Goal: Task Accomplishment & Management: Manage account settings

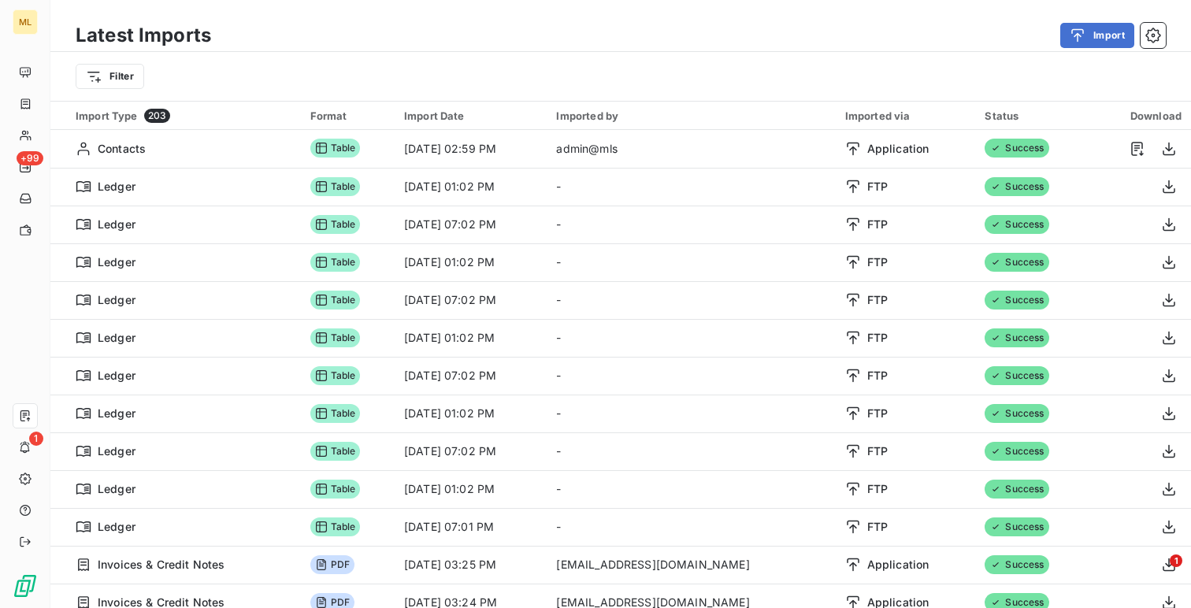
scroll to position [1328, 0]
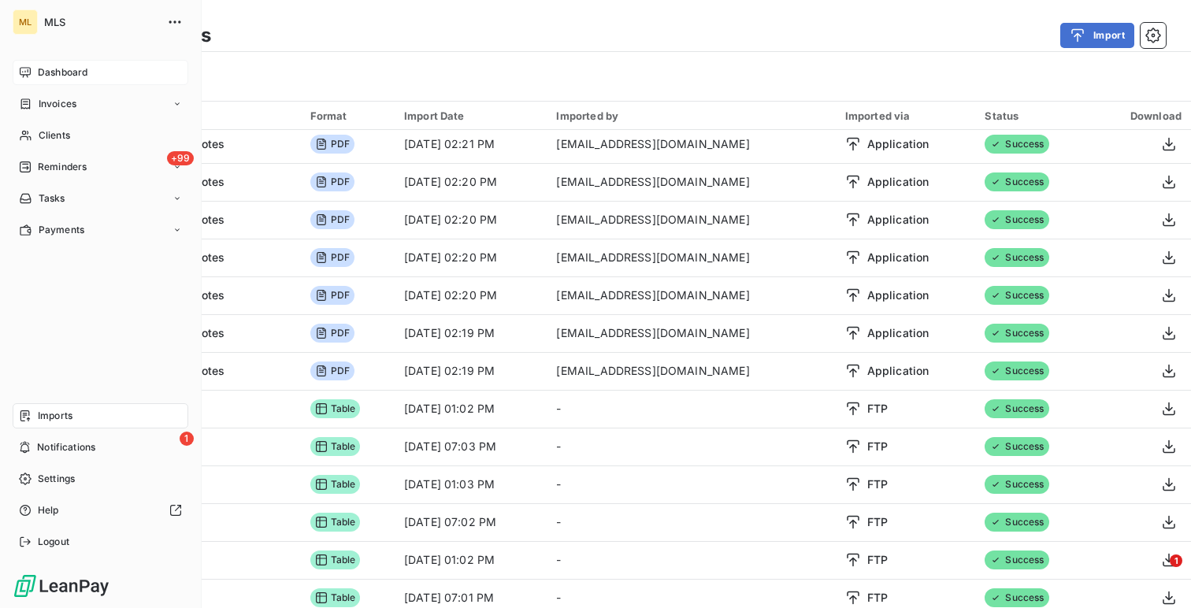
click at [52, 81] on div "Dashboard" at bounding box center [101, 72] width 176 height 25
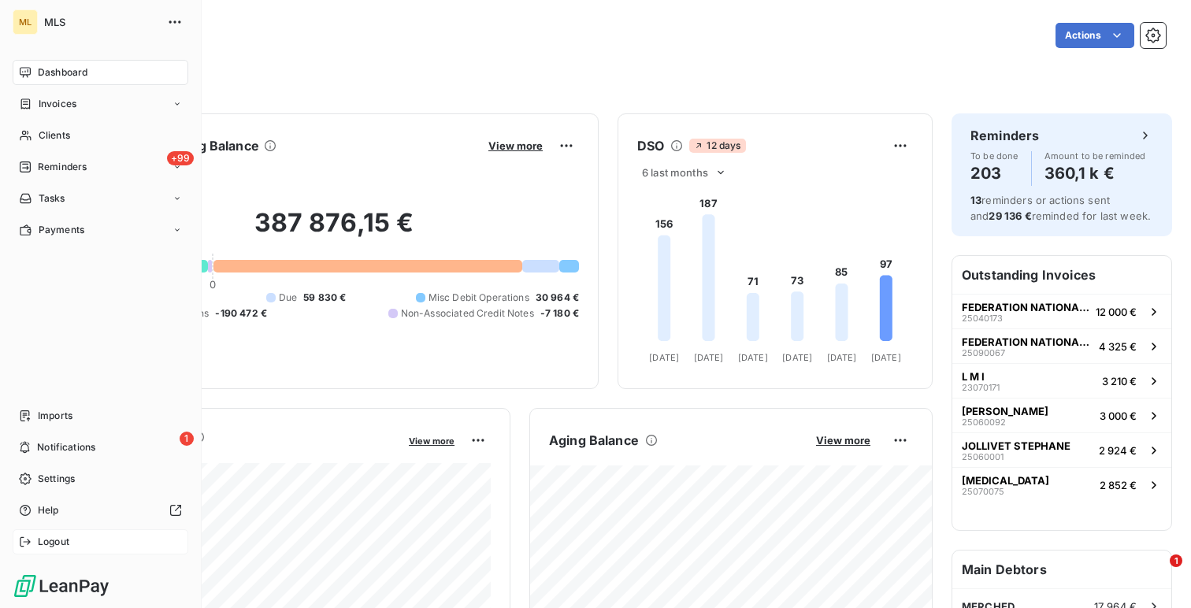
click at [139, 537] on div "Logout" at bounding box center [101, 541] width 176 height 25
